Goal: Check status: Check status

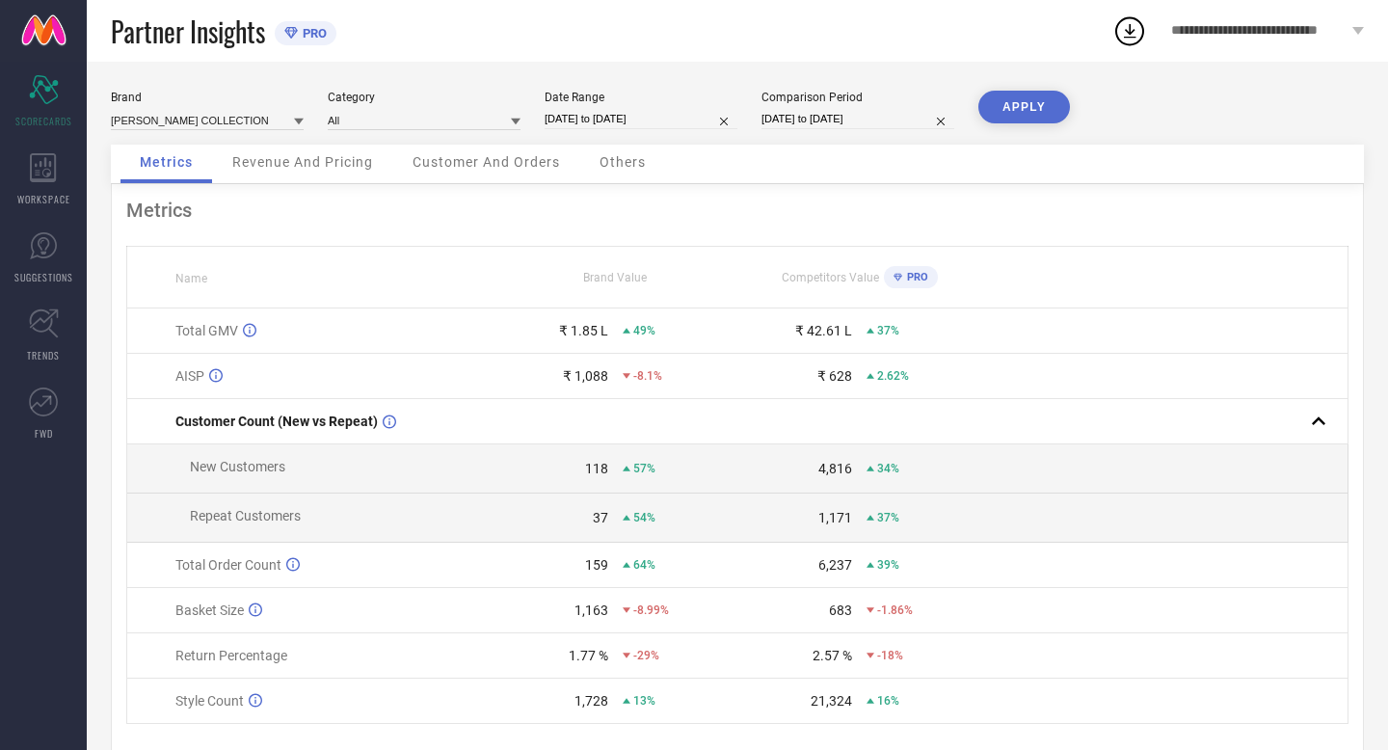
click at [686, 117] on input "[DATE] to [DATE]" at bounding box center [641, 119] width 193 height 20
select select "8"
select select "2025"
select select "9"
select select "2025"
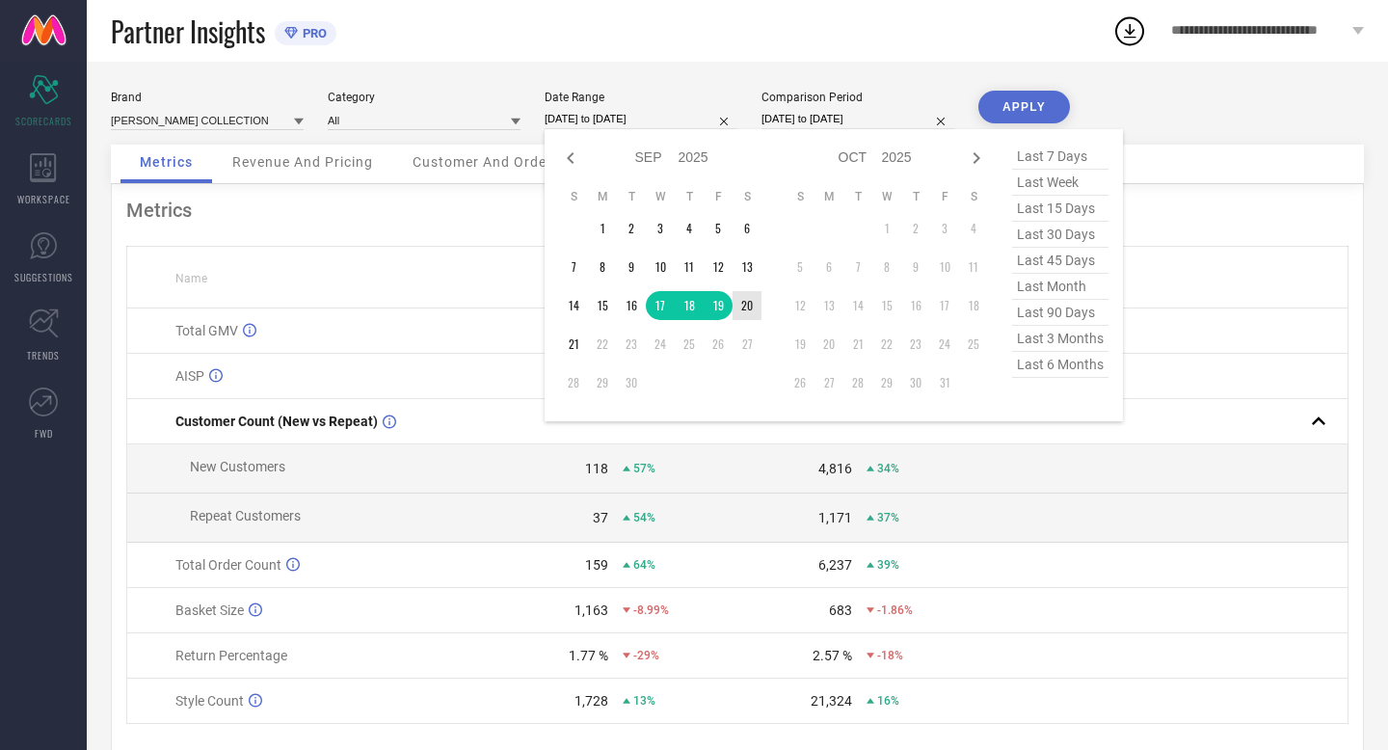
click at [749, 306] on td "20" at bounding box center [746, 305] width 29 height 29
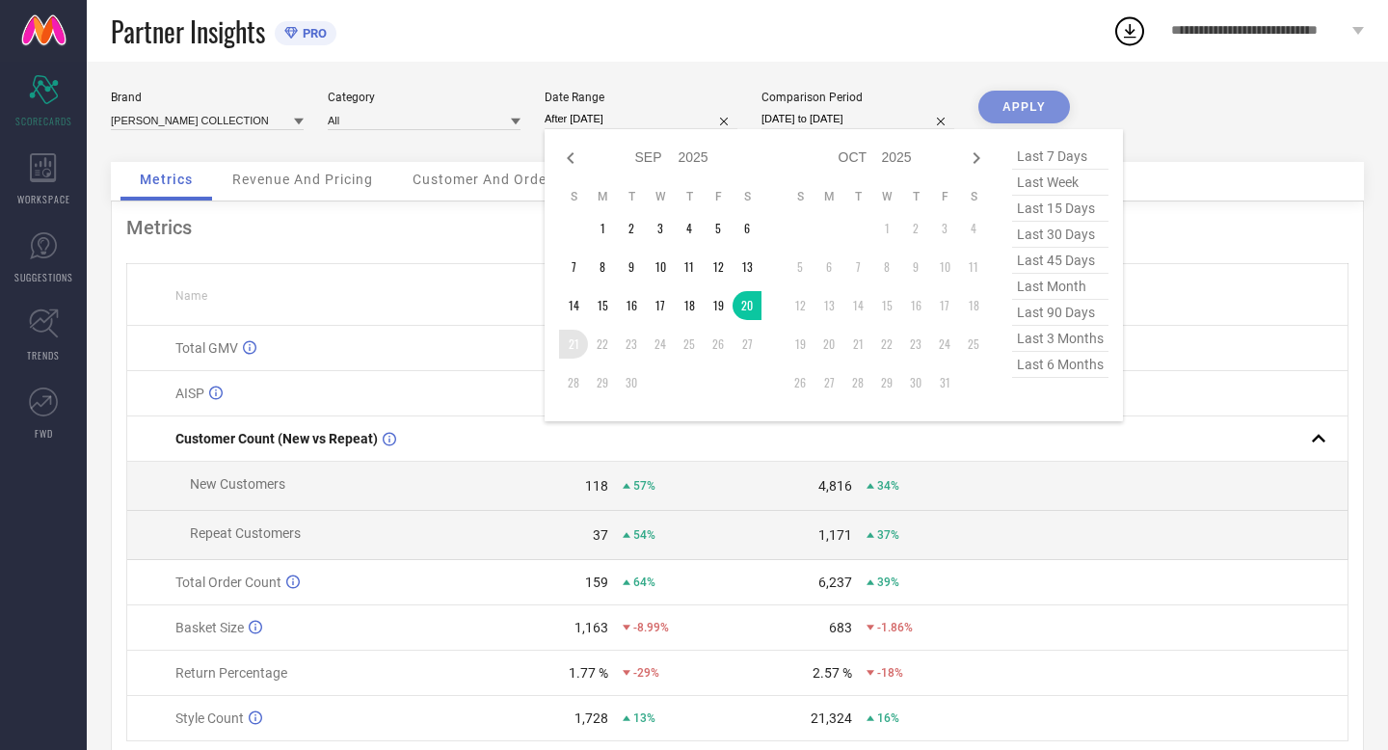
type input "[DATE] to [DATE]"
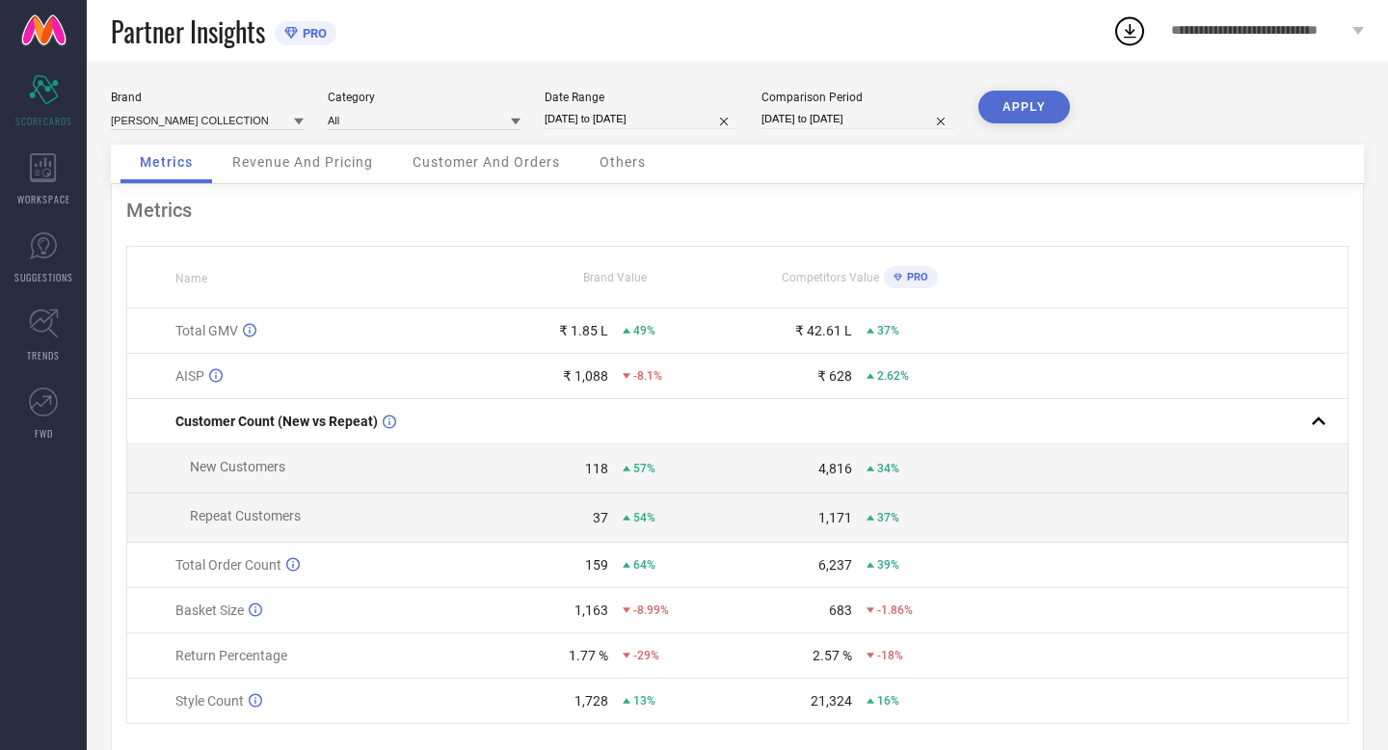
click at [899, 120] on input "[DATE] to [DATE]" at bounding box center [857, 119] width 193 height 20
select select "8"
select select "2024"
select select "9"
select select "2024"
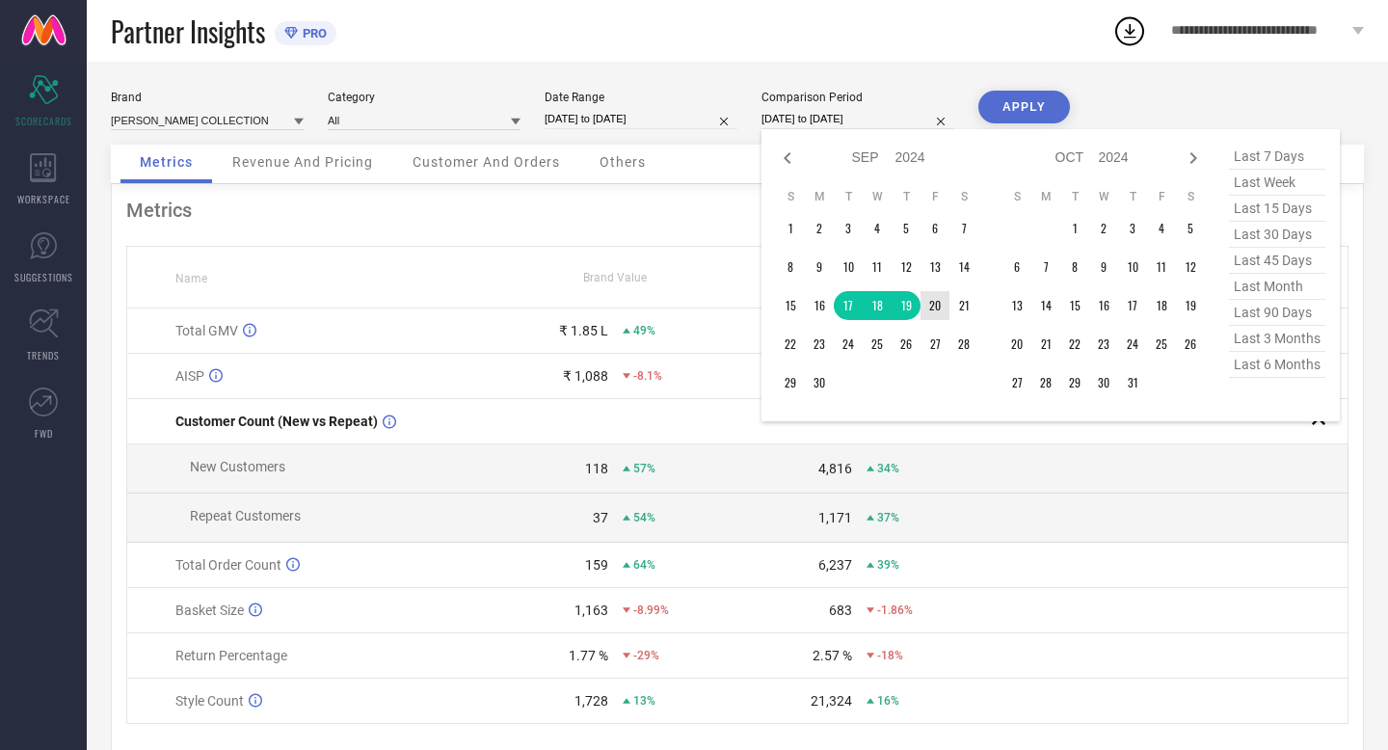
click at [930, 307] on td "20" at bounding box center [934, 305] width 29 height 29
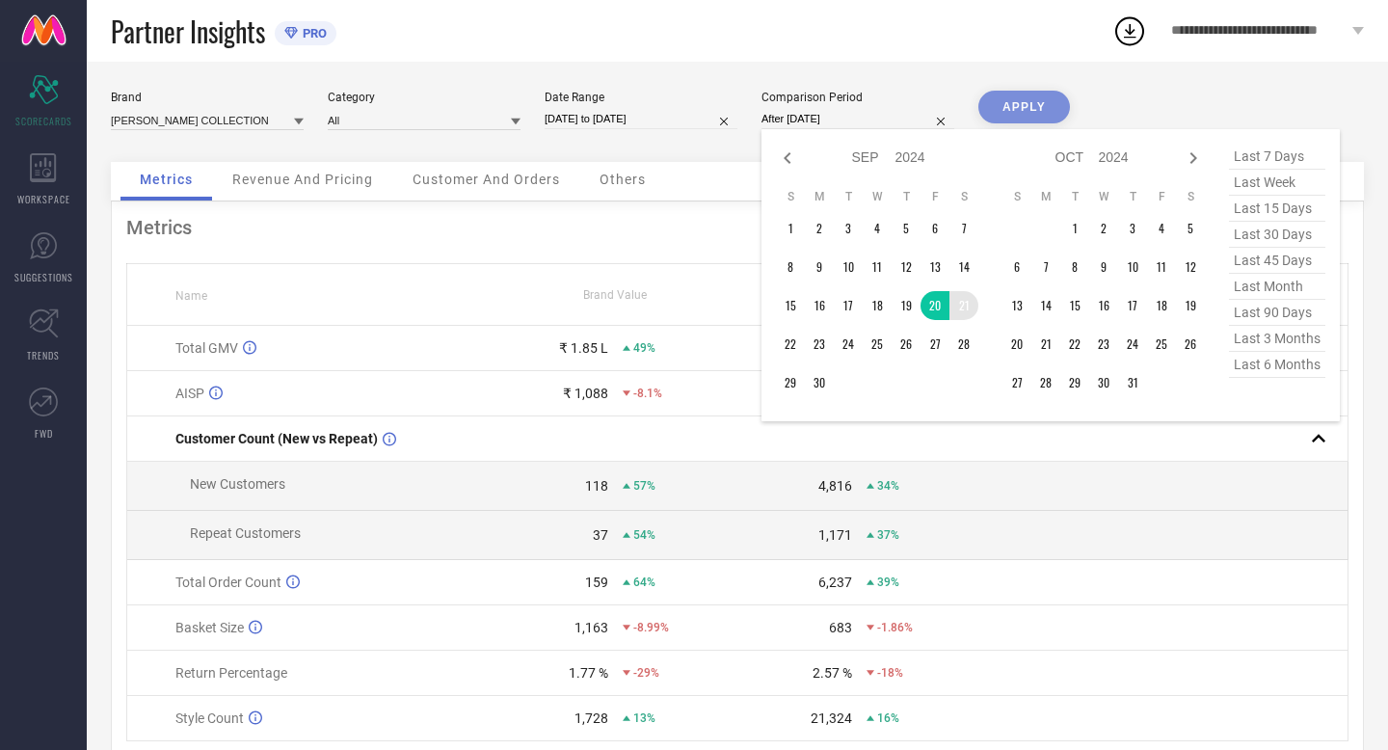
type input "[DATE] to [DATE]"
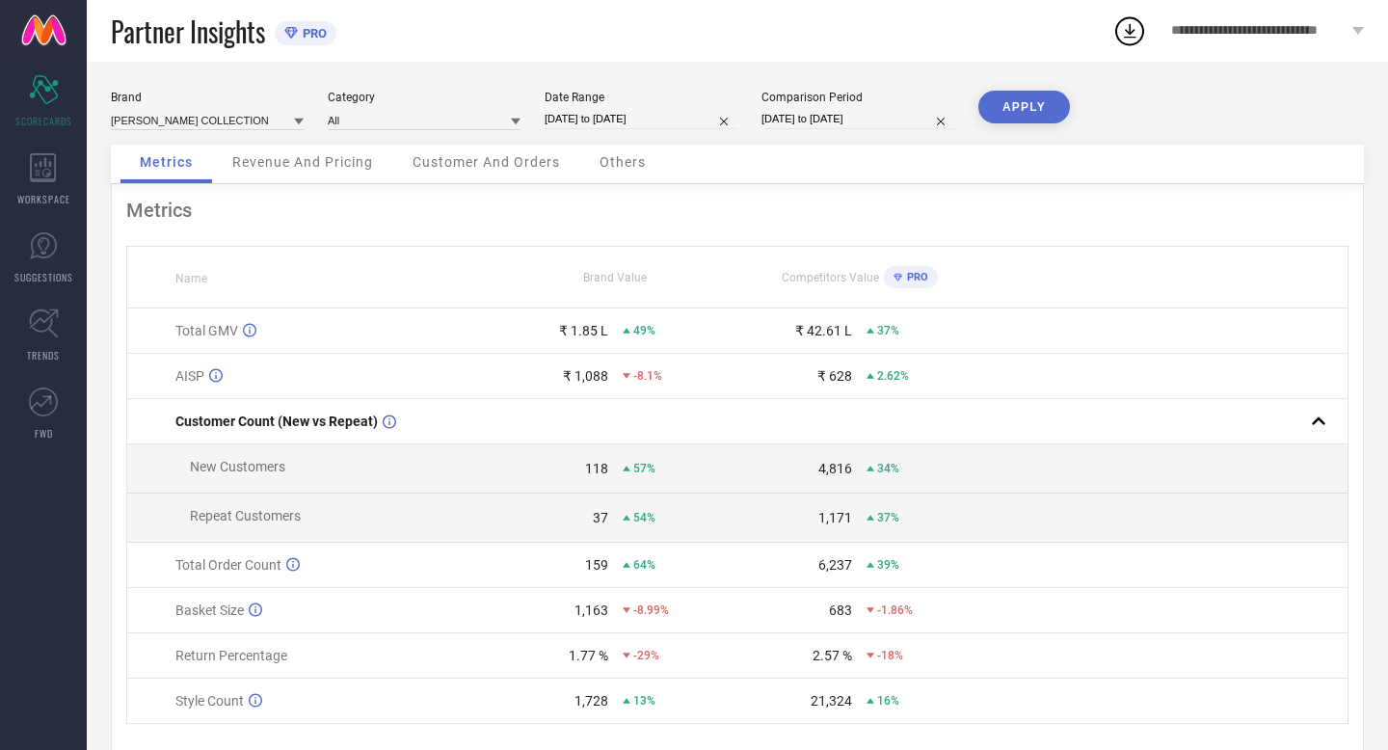
click at [1003, 108] on button "APPLY" at bounding box center [1024, 107] width 92 height 33
